Goal: Task Accomplishment & Management: Manage account settings

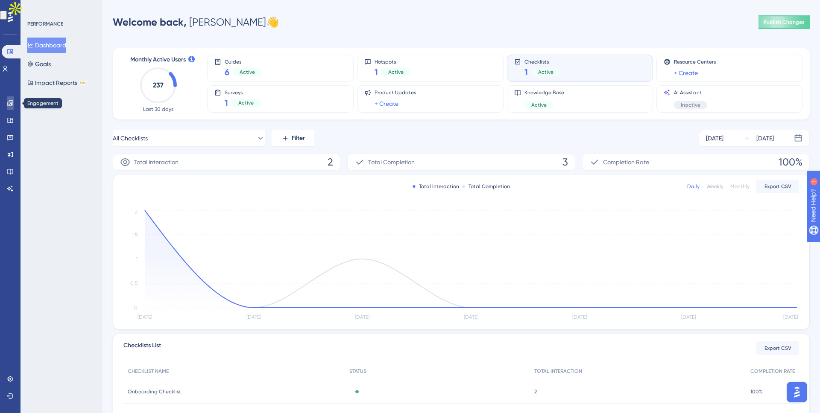
click at [7, 106] on link at bounding box center [10, 103] width 7 height 14
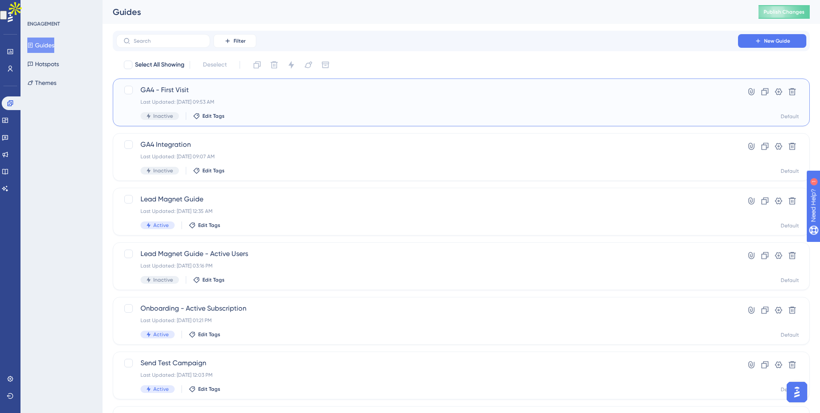
click at [507, 104] on div "Last Updated: [DATE] 09:53 AM" at bounding box center [426, 102] width 573 height 7
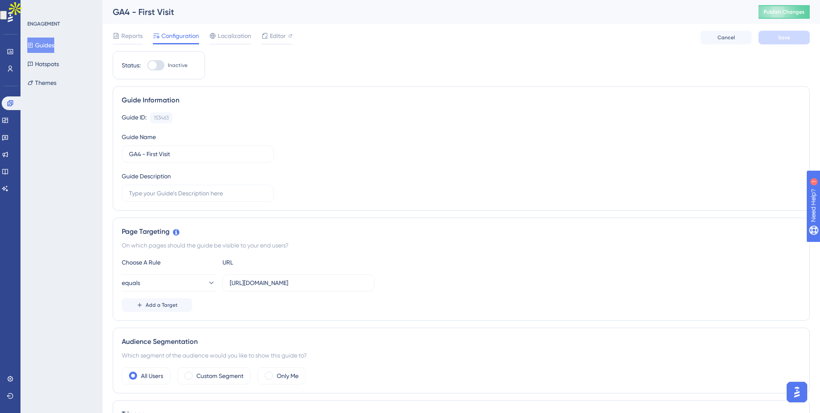
scroll to position [8, 0]
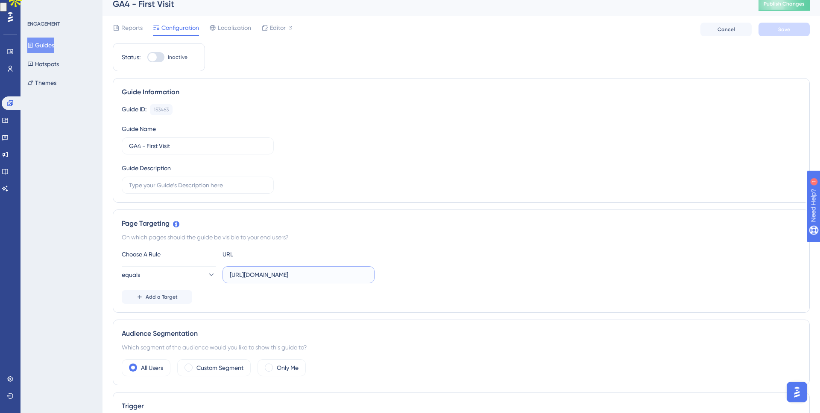
drag, startPoint x: 308, startPoint y: 274, endPoint x: 239, endPoint y: 271, distance: 69.2
click at [239, 271] on input "[URL][DOMAIN_NAME]" at bounding box center [298, 274] width 137 height 9
type input "analytics?first-time=true"
click at [209, 275] on icon at bounding box center [211, 275] width 5 height 3
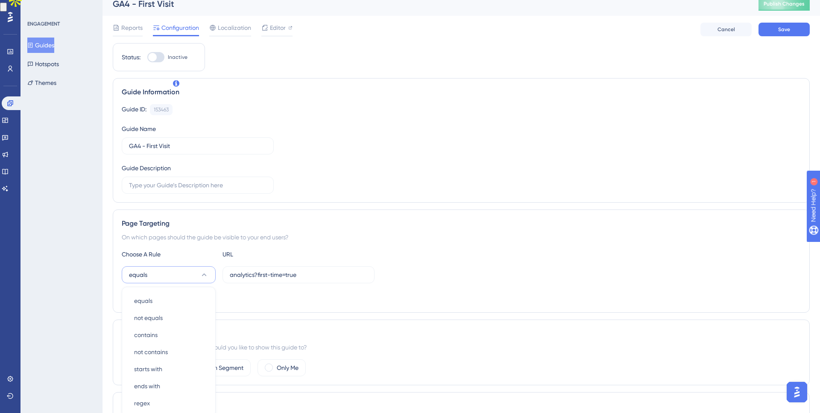
scroll to position [149, 0]
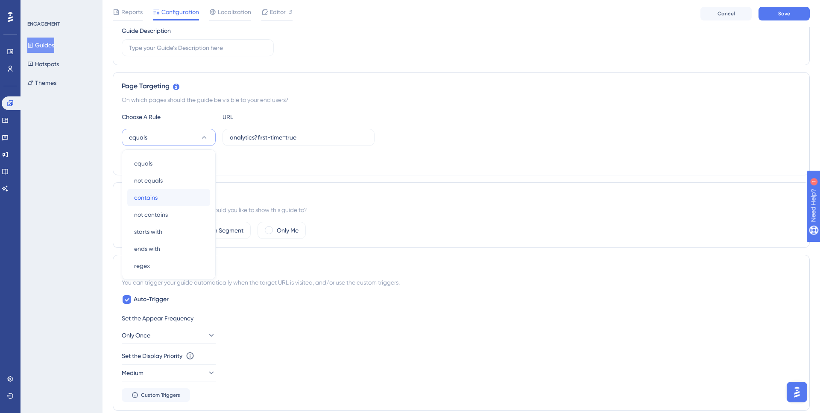
click at [168, 194] on div "contains contains" at bounding box center [168, 197] width 69 height 17
click at [764, 12] on button "Save" at bounding box center [783, 14] width 51 height 14
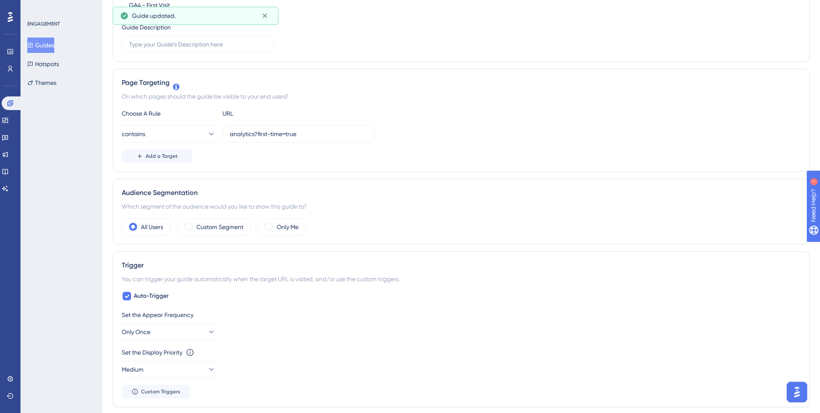
scroll to position [0, 0]
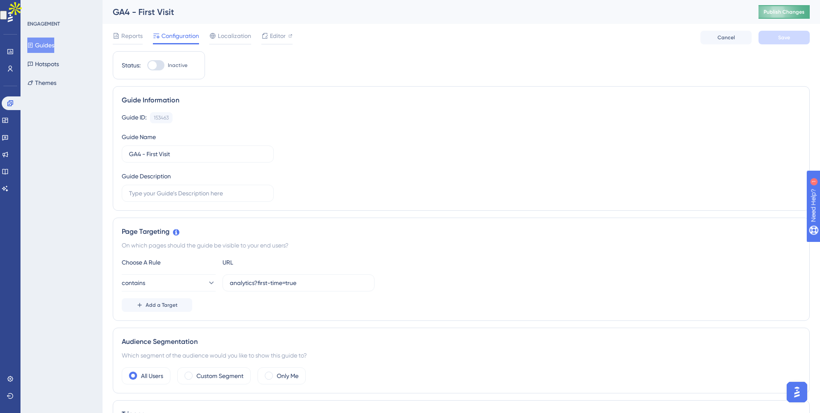
click at [771, 17] on button "Publish Changes" at bounding box center [783, 12] width 51 height 14
click at [270, 38] on span "Editor" at bounding box center [278, 36] width 16 height 10
click at [779, 11] on span "Publish Changes" at bounding box center [783, 12] width 41 height 7
click at [151, 67] on div at bounding box center [152, 65] width 9 height 9
click at [147, 66] on input "Inactive" at bounding box center [147, 65] width 0 height 0
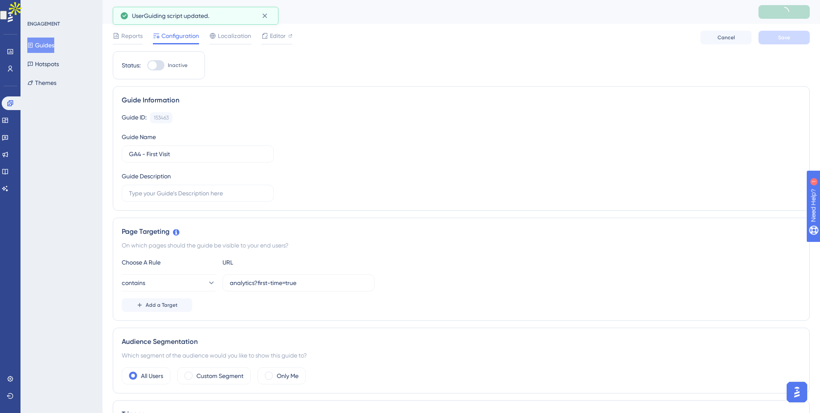
checkbox input "true"
click at [784, 32] on button "Save" at bounding box center [783, 38] width 51 height 14
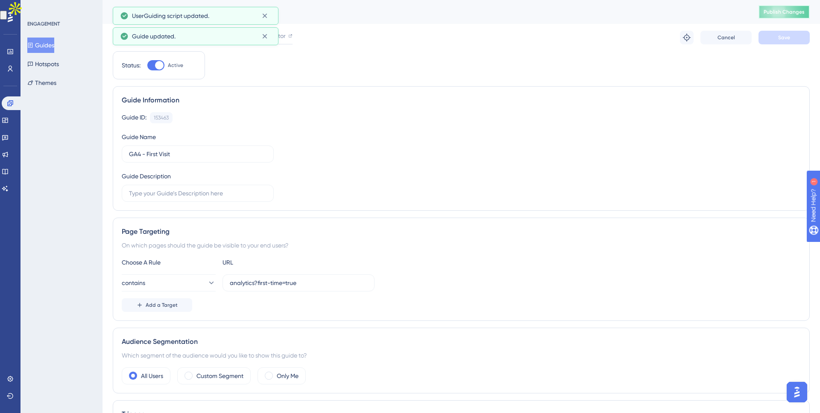
click at [779, 9] on span "Publish Changes" at bounding box center [783, 12] width 41 height 7
